Goal: Task Accomplishment & Management: Manage account settings

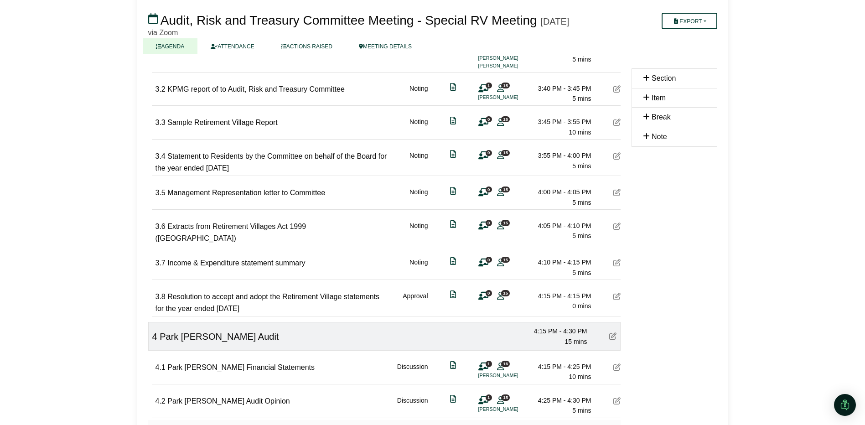
scroll to position [319, 0]
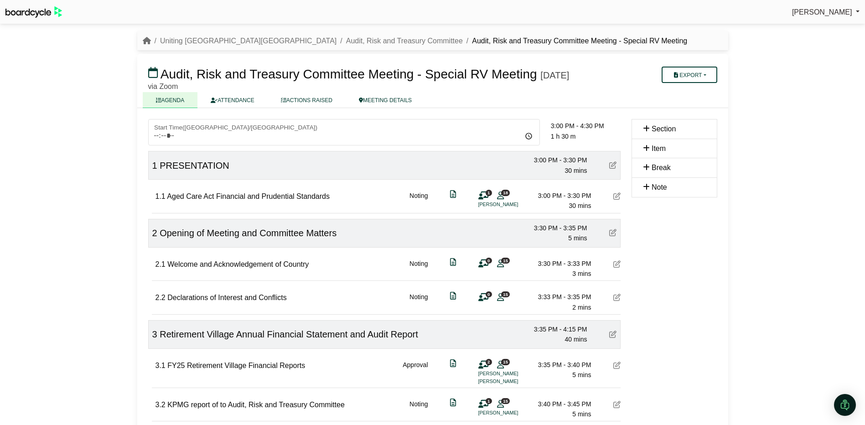
scroll to position [319, 0]
click at [346, 44] on link "Audit, Risk and Treasury Committee" at bounding box center [404, 41] width 117 height 8
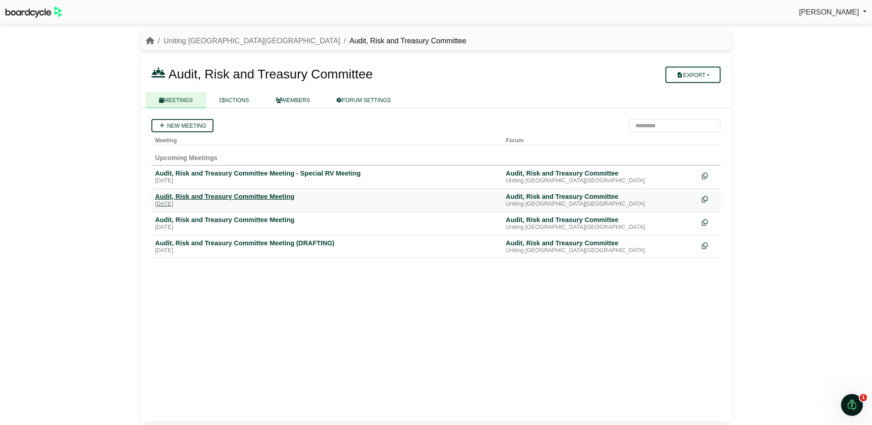
click at [178, 195] on div "Audit, Risk and Treasury Committee Meeting" at bounding box center [326, 196] width 343 height 8
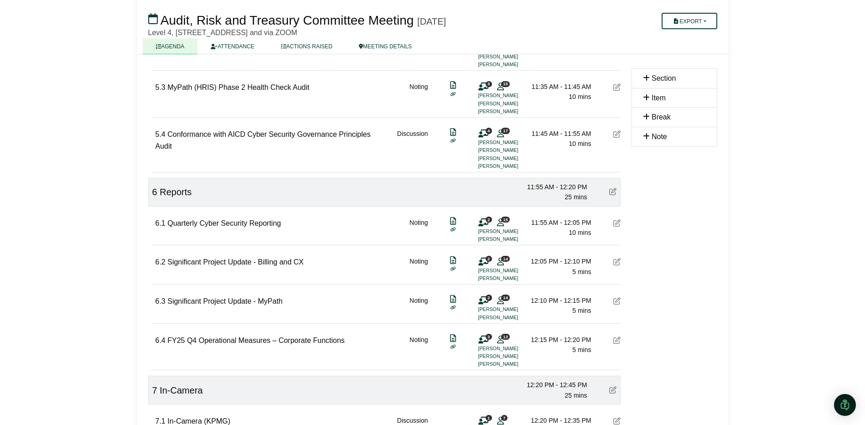
scroll to position [1049, 0]
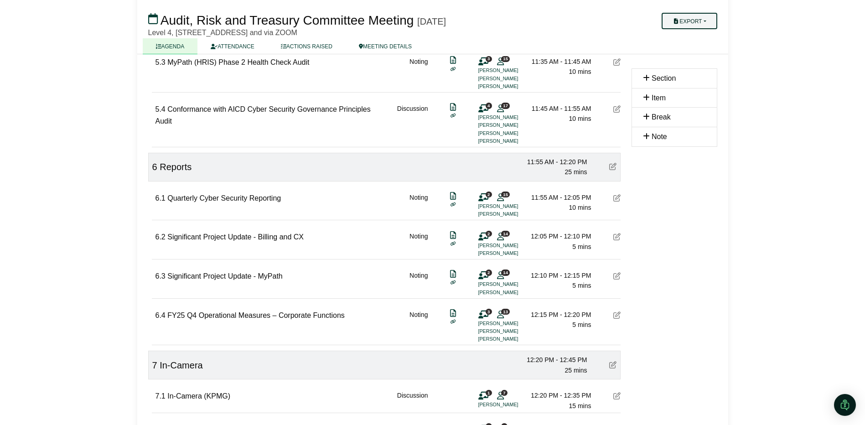
click at [689, 15] on button "Export" at bounding box center [689, 21] width 55 height 16
click at [696, 35] on link "Agenda" at bounding box center [701, 37] width 79 height 14
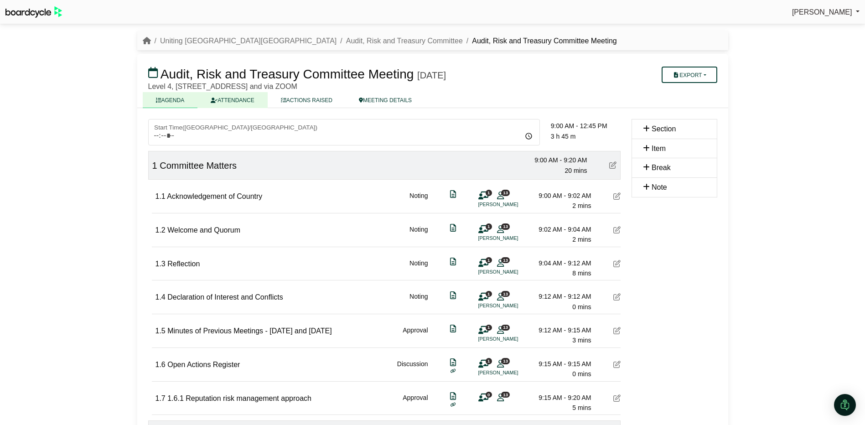
click at [236, 99] on link "ATTENDANCE" at bounding box center [233, 100] width 70 height 16
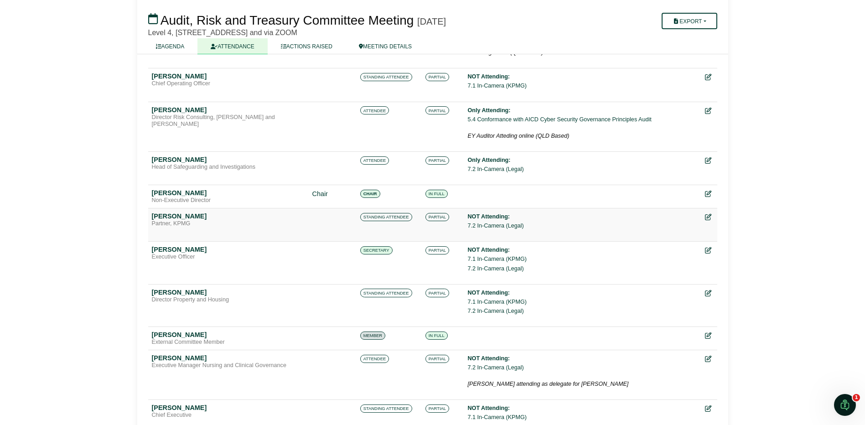
scroll to position [730, 0]
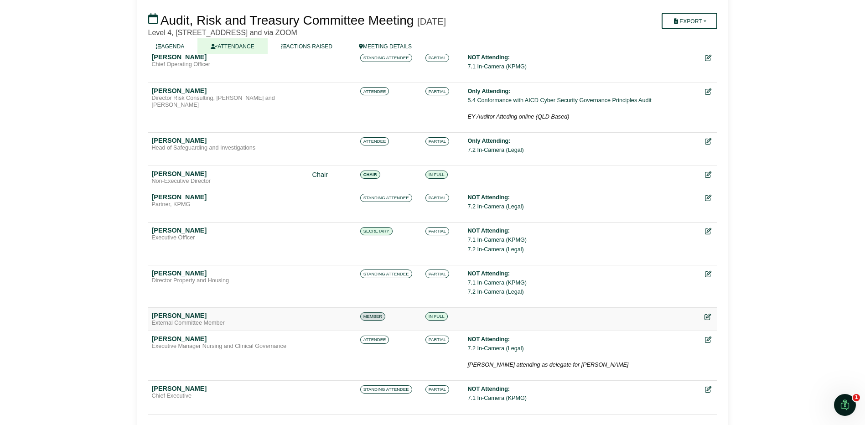
click at [711, 314] on icon at bounding box center [708, 317] width 6 height 6
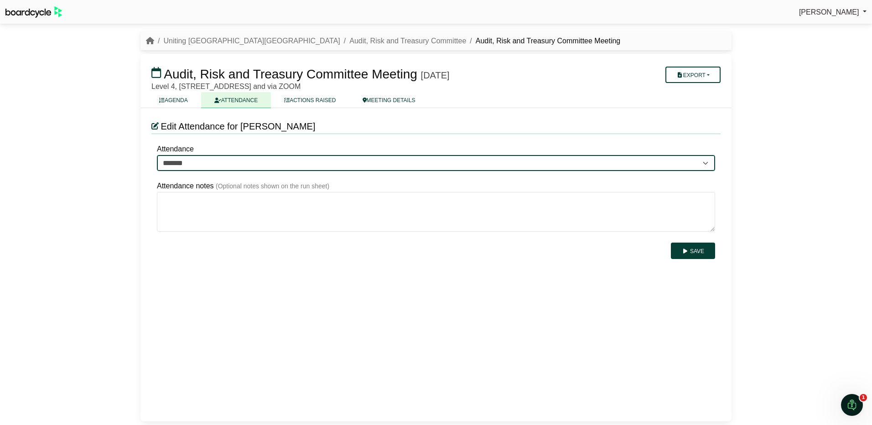
click at [184, 165] on select "******* ******* *******" at bounding box center [436, 163] width 558 height 16
select select "*******"
click at [157, 155] on select "******* ******* *******" at bounding box center [436, 163] width 558 height 16
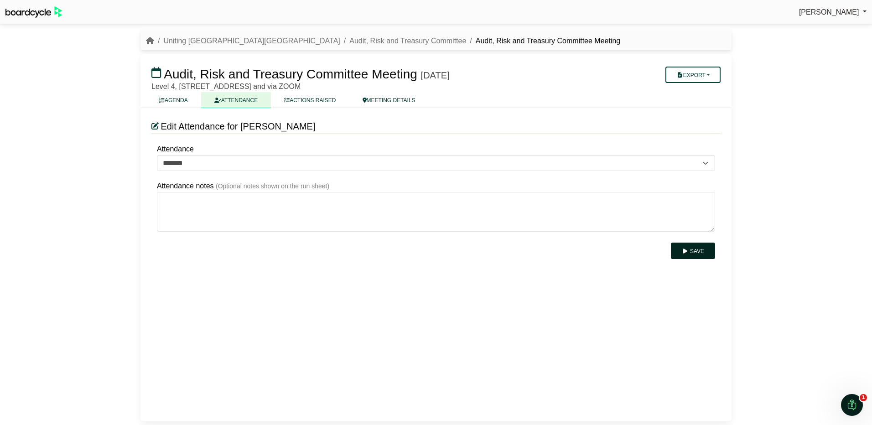
click at [694, 252] on button "Save" at bounding box center [693, 251] width 44 height 16
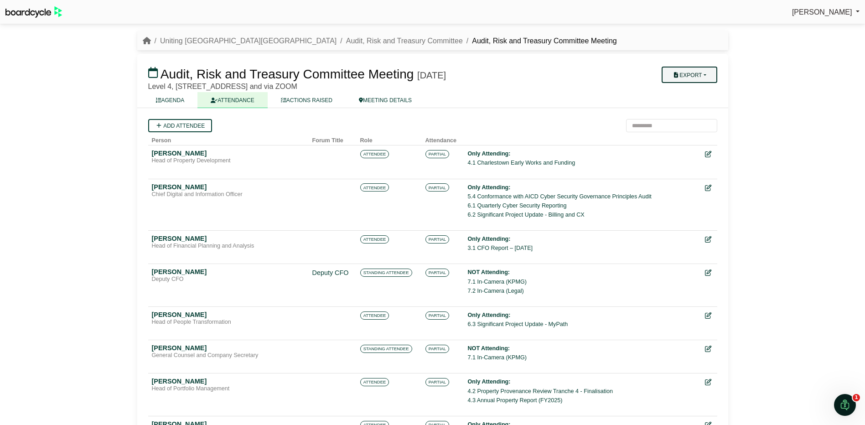
click at [705, 76] on button "Export" at bounding box center [689, 75] width 55 height 16
click at [702, 90] on link "Agenda" at bounding box center [701, 91] width 79 height 14
drag, startPoint x: 585, startPoint y: 45, endPoint x: 560, endPoint y: 40, distance: 25.5
click at [585, 45] on div "Uniting NSW.ACT Audit, Risk and Treasury Committee Audit, Risk and Treasury Com…" at bounding box center [432, 41] width 591 height 12
click at [169, 100] on link "AGENDA" at bounding box center [170, 100] width 55 height 16
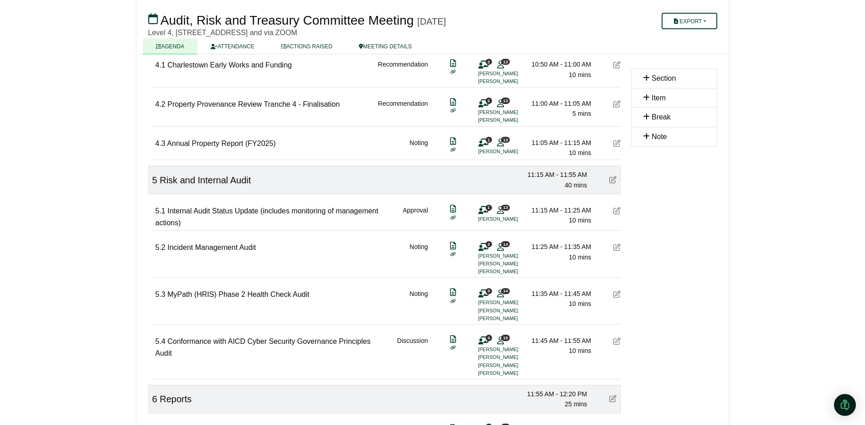
scroll to position [821, 0]
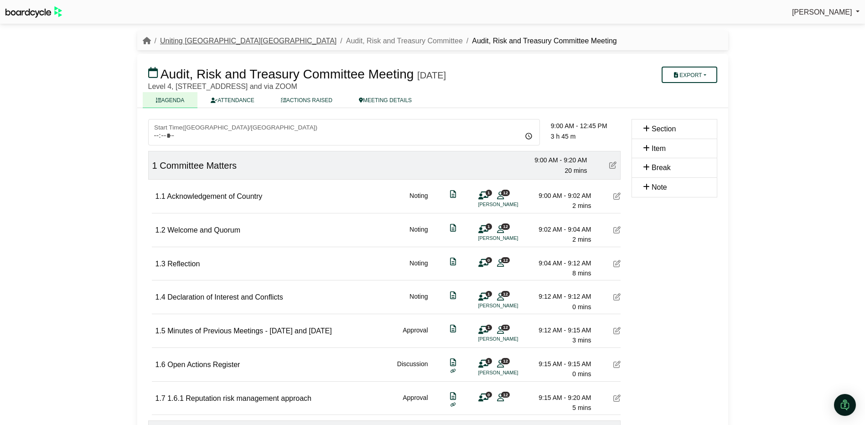
click at [189, 40] on link "Uniting [GEOGRAPHIC_DATA][GEOGRAPHIC_DATA]" at bounding box center [248, 41] width 177 height 8
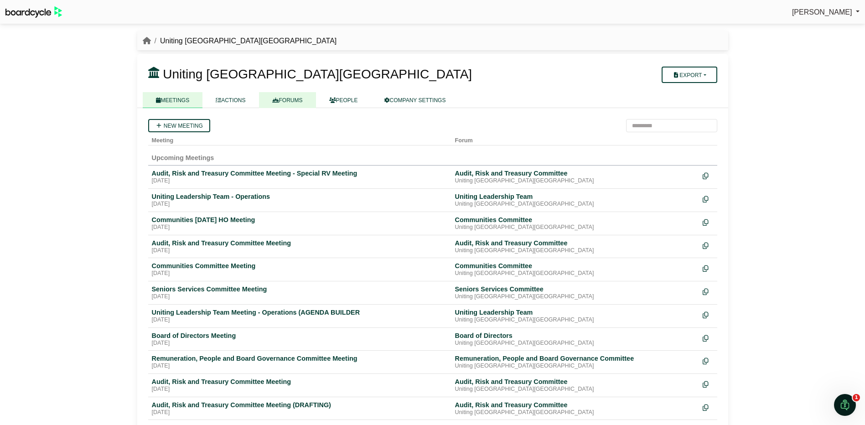
click at [291, 97] on link "FORUMS" at bounding box center [287, 100] width 57 height 16
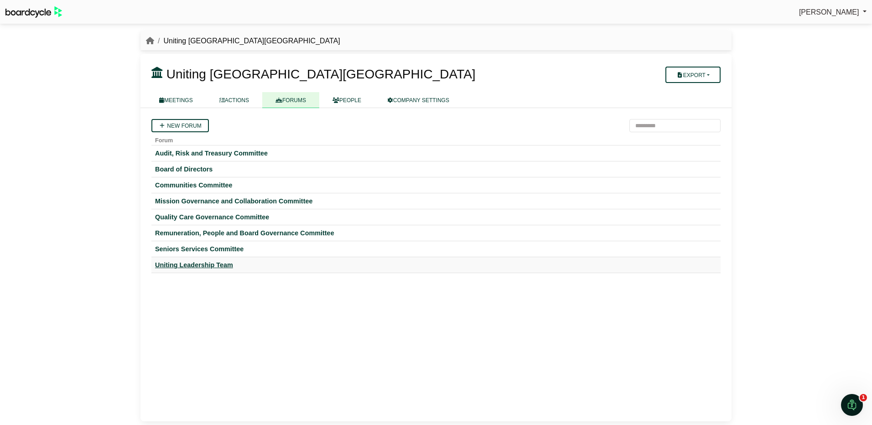
click at [176, 263] on div "Uniting Leadership Team" at bounding box center [436, 265] width 562 height 8
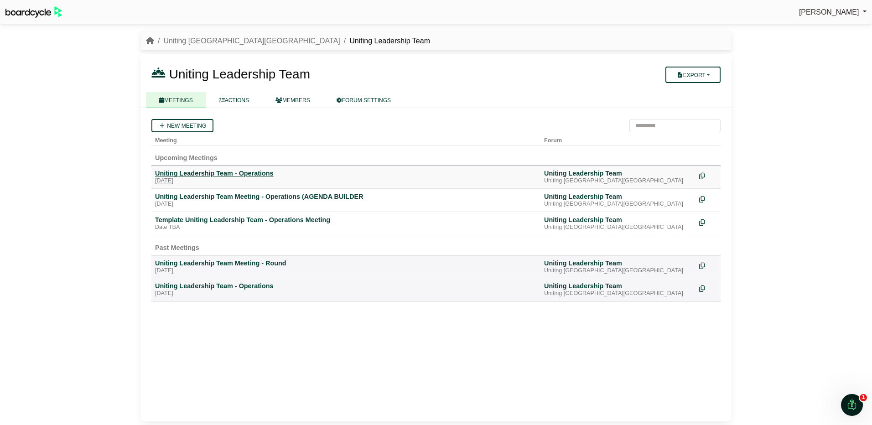
click at [194, 173] on div "Uniting Leadership Team - Operations" at bounding box center [346, 173] width 382 height 8
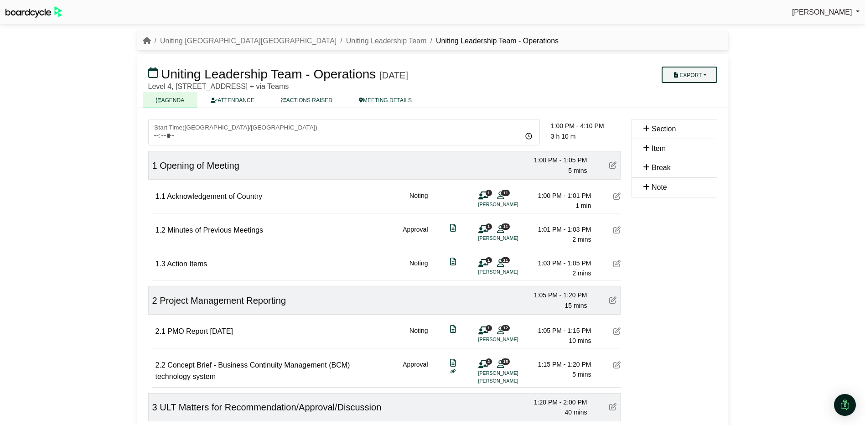
click at [685, 70] on button "Export" at bounding box center [689, 75] width 55 height 16
click at [684, 90] on link "Agenda" at bounding box center [701, 91] width 79 height 14
